Goal: Information Seeking & Learning: Find specific fact

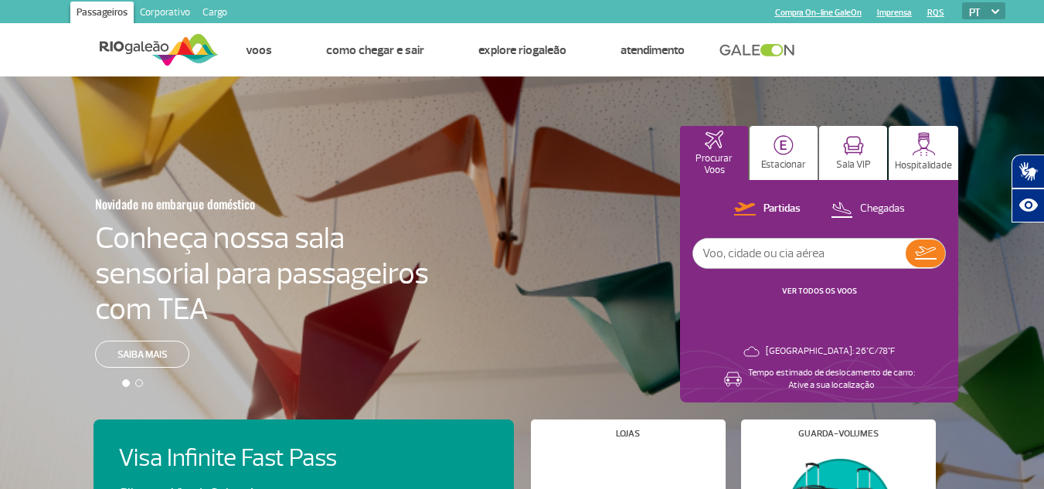
click at [161, 11] on link "Corporativo" at bounding box center [165, 14] width 63 height 25
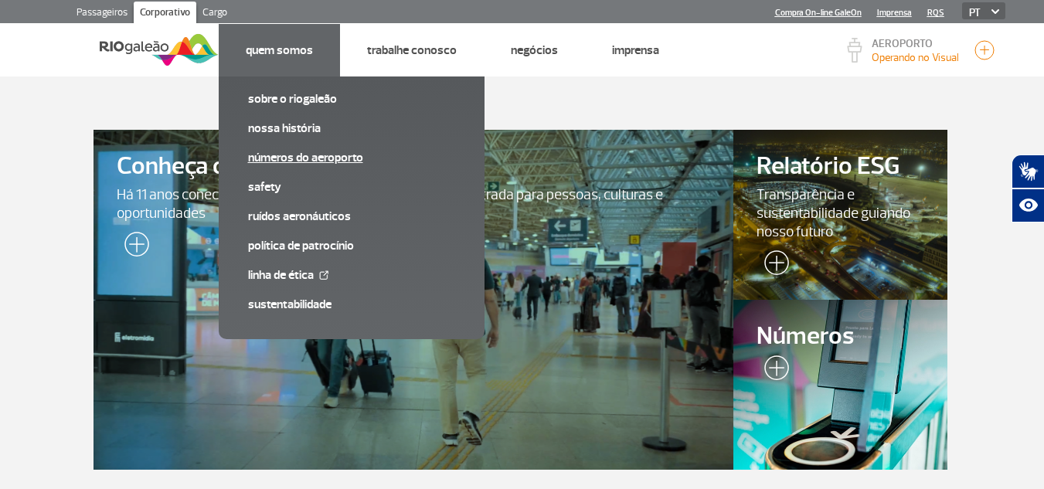
click at [298, 160] on link "Números do Aeroporto" at bounding box center [351, 157] width 207 height 17
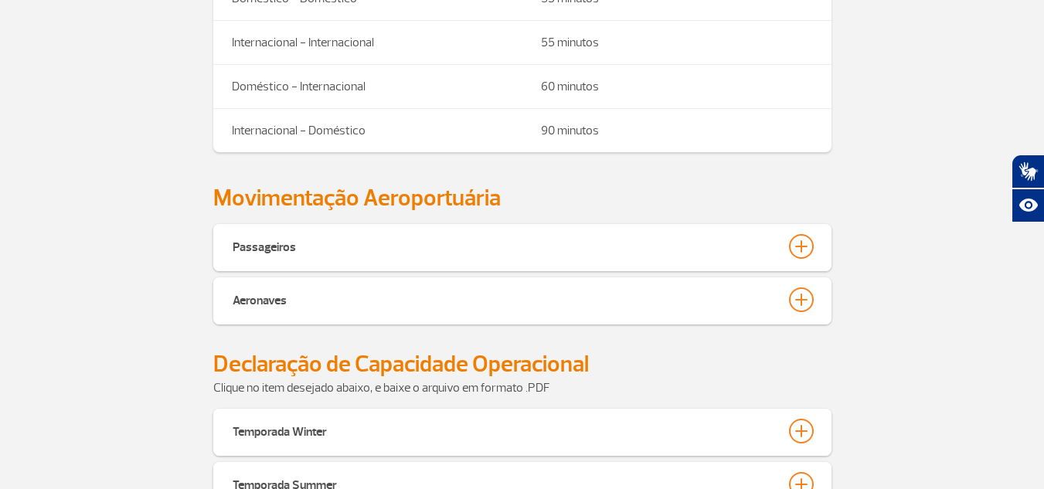
scroll to position [551, 0]
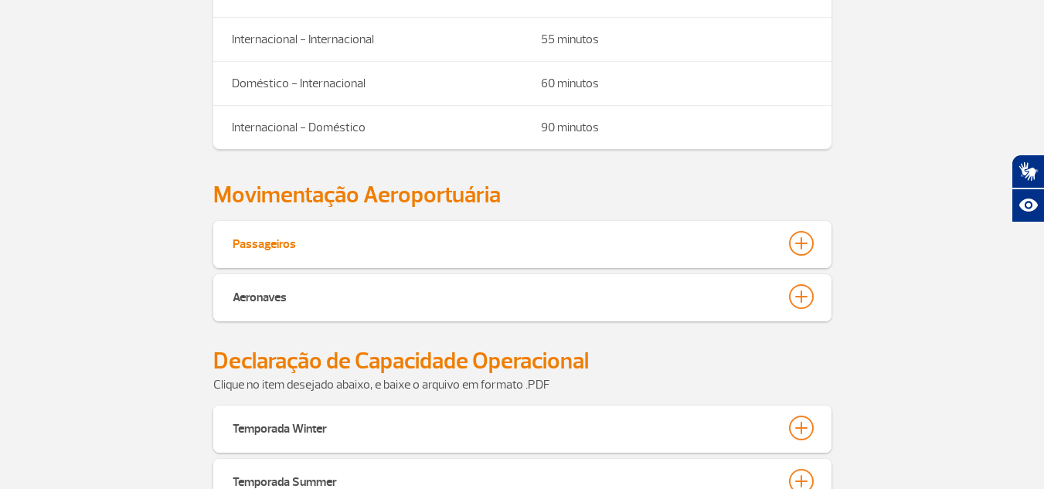
click at [804, 243] on div at bounding box center [801, 243] width 25 height 25
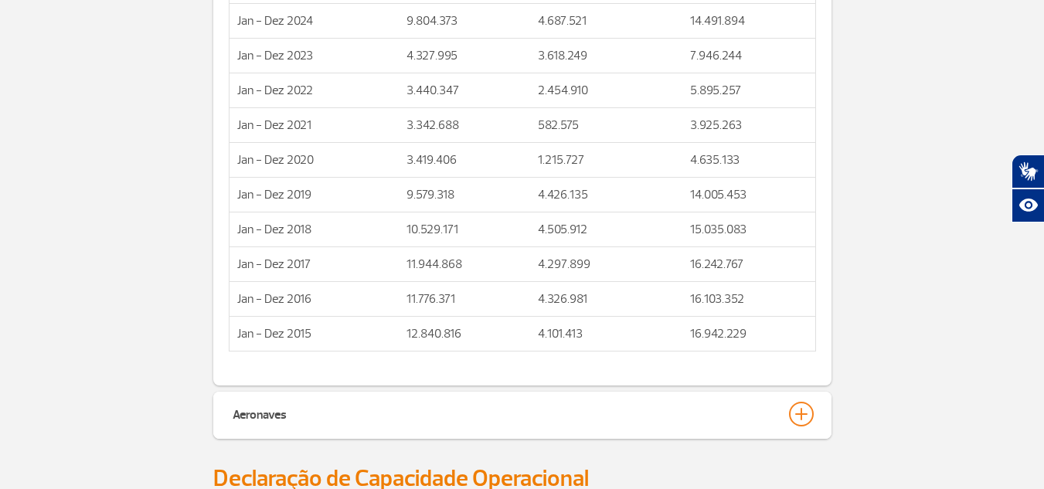
scroll to position [3432, 0]
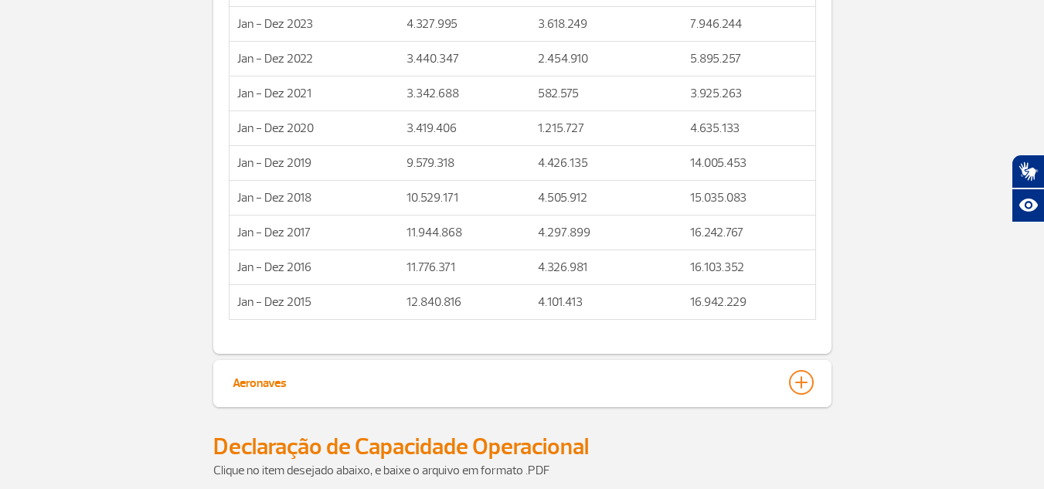
click at [804, 382] on div at bounding box center [801, 382] width 25 height 25
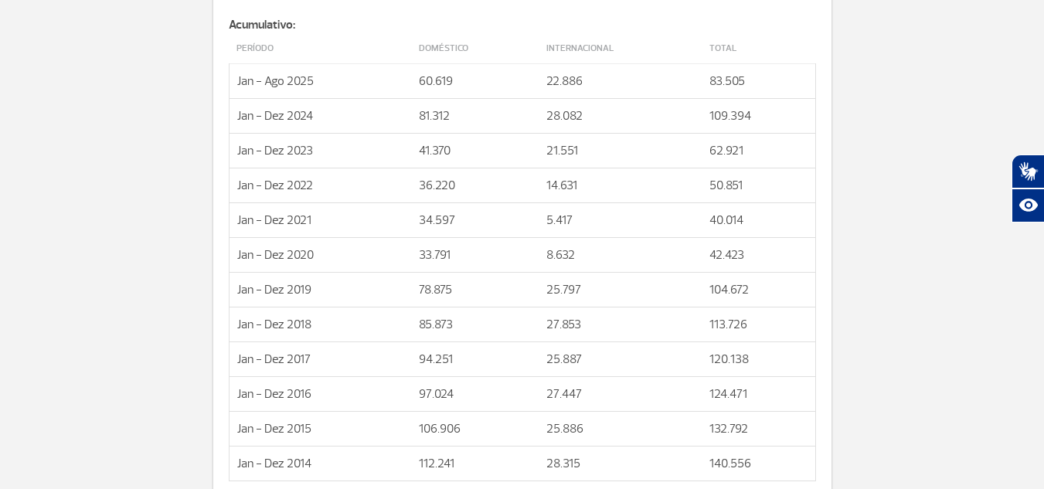
scroll to position [6272, 0]
